Goal: Task Accomplishment & Management: Manage account settings

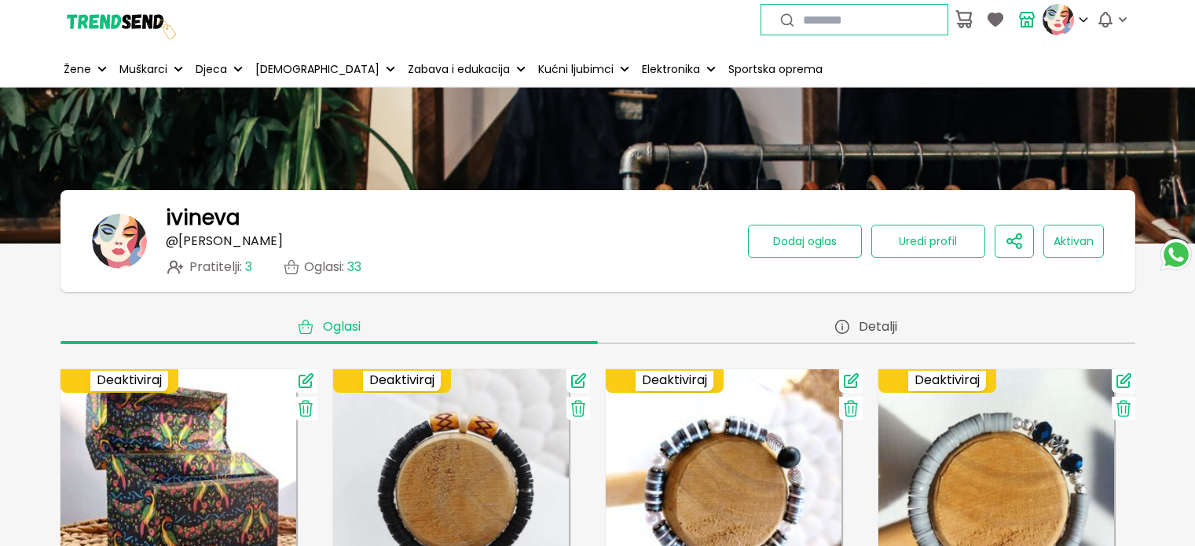
scroll to position [157, 0]
